Goal: Check status: Check status

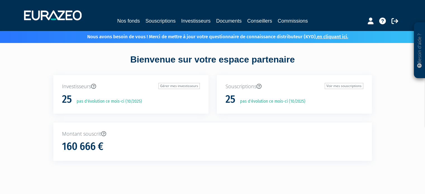
click at [64, 103] on h1 "25" at bounding box center [67, 100] width 10 height 12
click at [200, 20] on link "Investisseurs" at bounding box center [195, 21] width 29 height 8
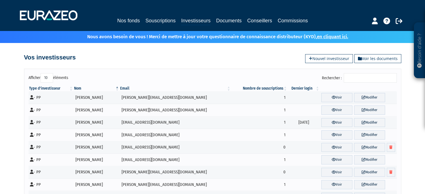
click at [366, 77] on input "Rechercher :" at bounding box center [370, 78] width 53 height 10
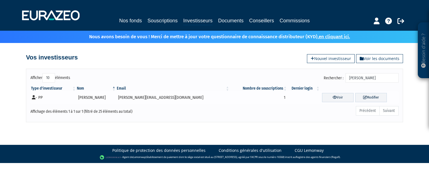
type input "[PERSON_NAME]"
click at [100, 95] on td "[PERSON_NAME]" at bounding box center [96, 97] width 40 height 13
click at [322, 99] on link "Voir" at bounding box center [338, 97] width 32 height 9
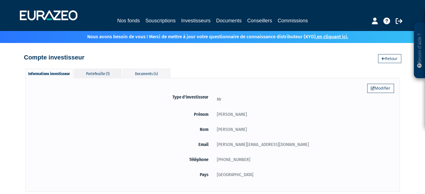
click at [103, 72] on div "Portefeuille (1)" at bounding box center [98, 73] width 48 height 9
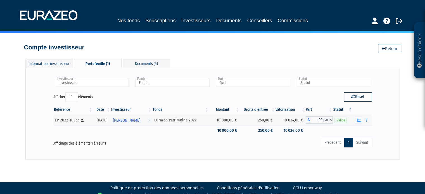
scroll to position [16, 0]
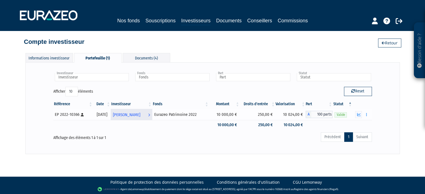
click at [140, 116] on span "[PERSON_NAME]" at bounding box center [126, 115] width 27 height 10
